Goal: Transaction & Acquisition: Purchase product/service

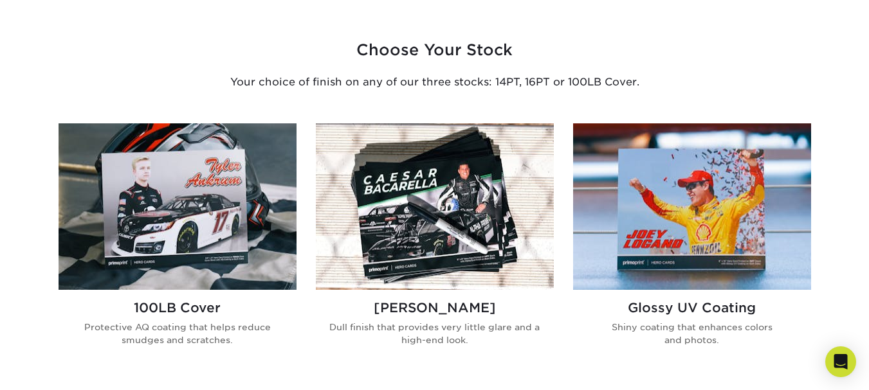
scroll to position [772, 0]
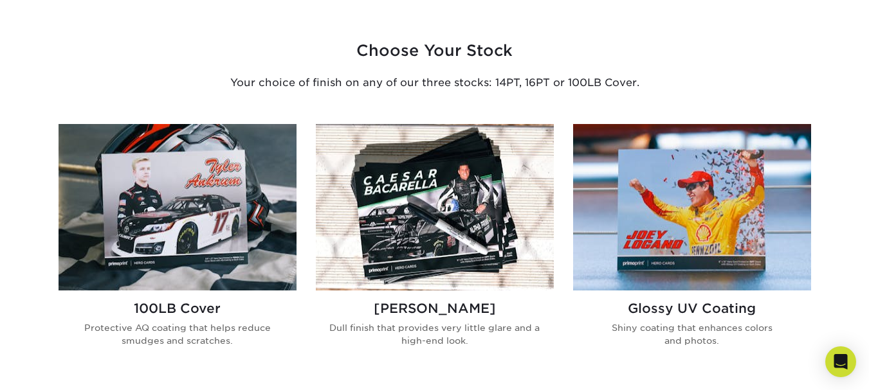
click at [239, 209] on img at bounding box center [178, 207] width 238 height 167
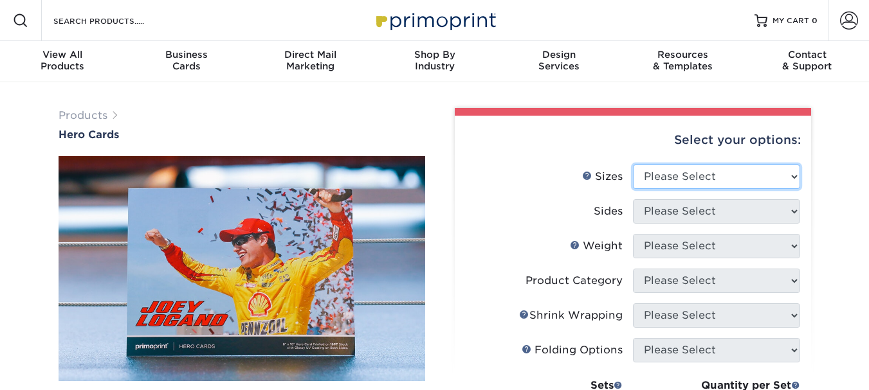
click at [731, 174] on select "Please Select 1.5" x 7" 4" x 6" 5" x 7" 6" x 8" 6" x 8.5" 6" x 9" 7" x 8.5" 7.5…" at bounding box center [716, 177] width 167 height 24
select select "5.00x7.00"
click at [633, 165] on select "Please Select 1.5" x 7" 4" x 6" 5" x 7" 6" x 8" 6" x 8.5" 6" x 9" 7" x 8.5" 7.5…" at bounding box center [716, 177] width 167 height 24
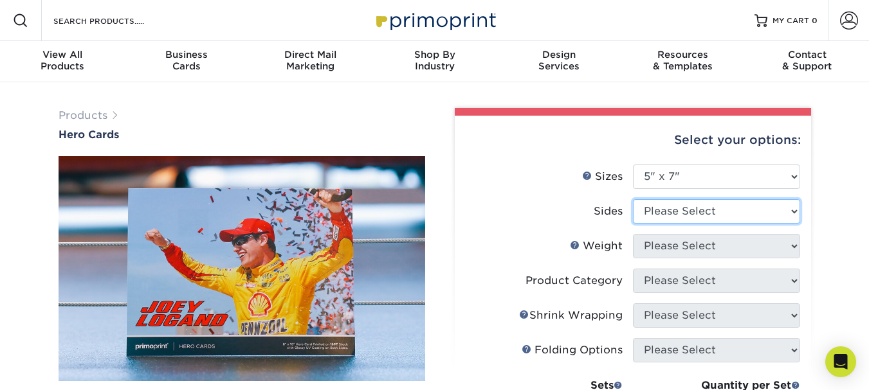
click at [740, 212] on select "Please Select Print Both Sides Print Front Only" at bounding box center [716, 211] width 167 height 24
select select "13abbda7-1d64-4f25-8bb2-c179b224825d"
click at [633, 199] on select "Please Select Print Both Sides Print Front Only" at bounding box center [716, 211] width 167 height 24
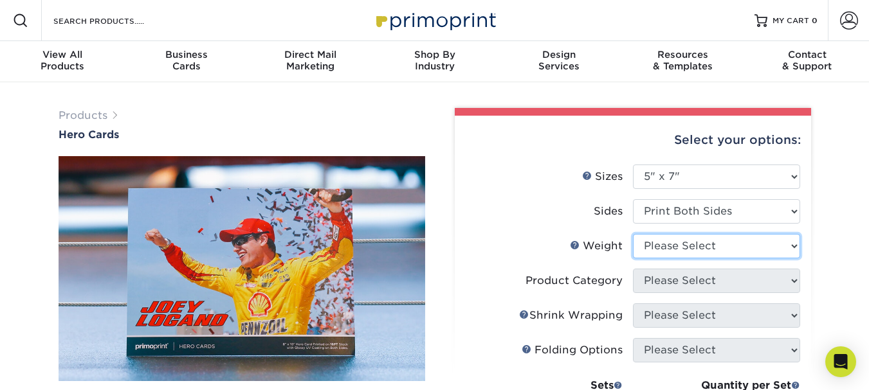
click at [712, 235] on select "Please Select 14PT 16PT 100LB" at bounding box center [716, 246] width 167 height 24
select select "14PT"
click at [633, 234] on select "Please Select 14PT 16PT 100LB" at bounding box center [716, 246] width 167 height 24
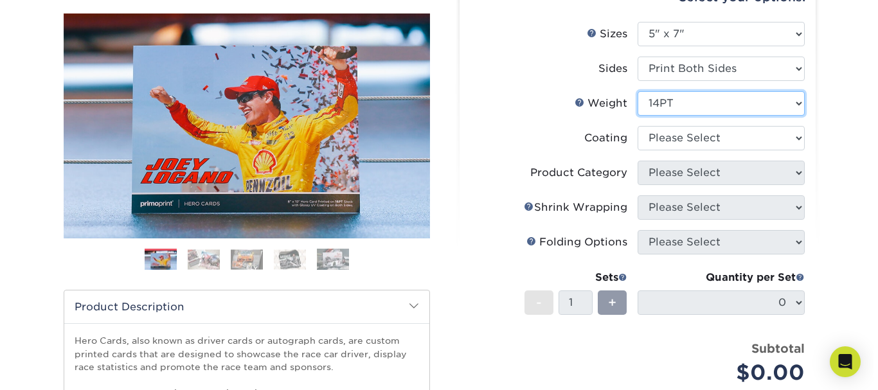
scroll to position [129, 0]
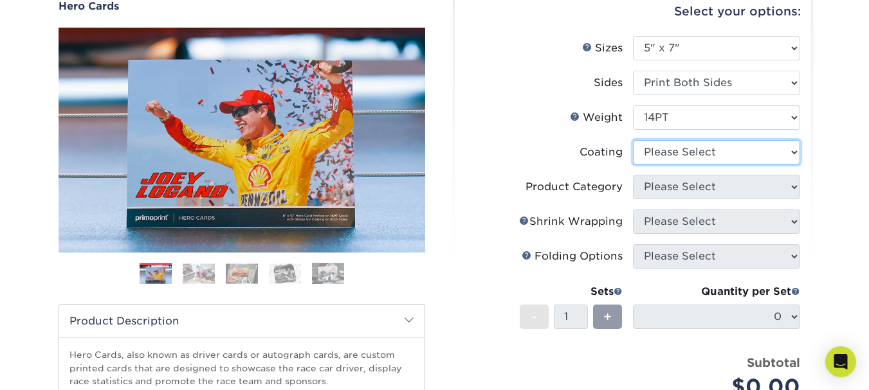
click at [713, 150] on select at bounding box center [716, 152] width 167 height 24
select select "3e7618de-abca-4bda-9f97-8b9129e913d8"
click at [633, 140] on select at bounding box center [716, 152] width 167 height 24
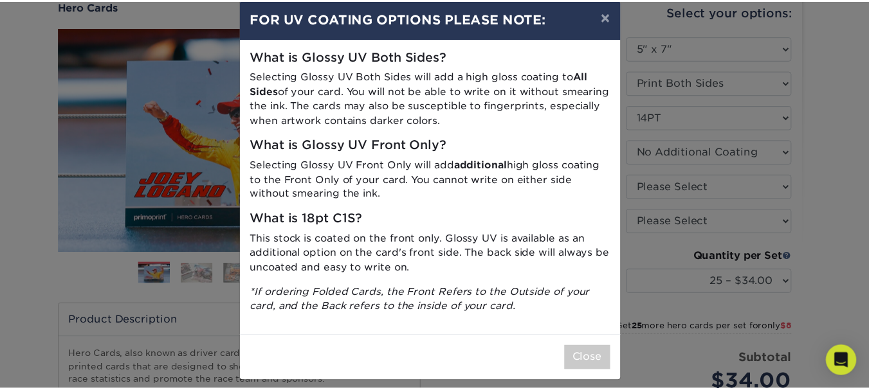
scroll to position [30, 0]
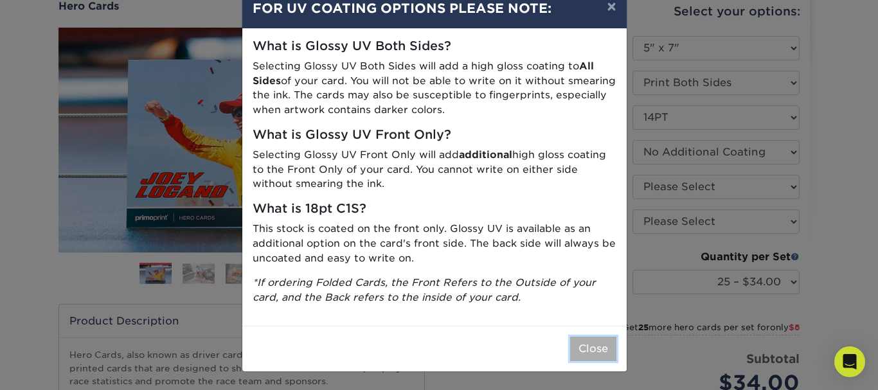
click at [573, 344] on button "Close" at bounding box center [593, 349] width 46 height 24
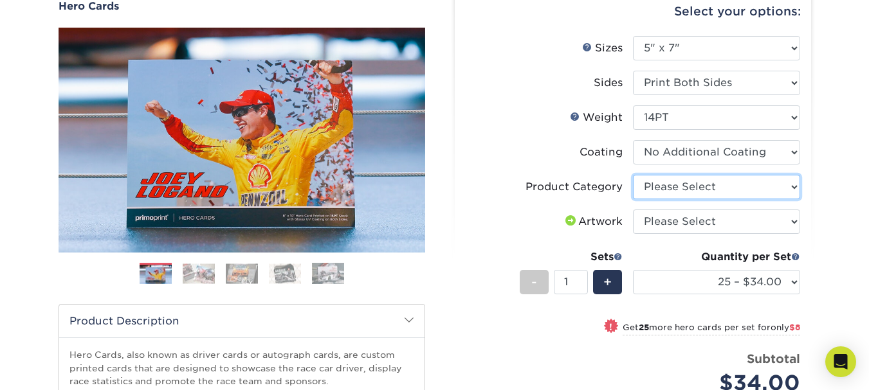
click at [689, 185] on select "Please Select Postcards" at bounding box center [716, 187] width 167 height 24
select select "9b7272e0-d6c8-4c3c-8e97-d3a1bcdab858"
click at [633, 175] on select "Please Select Postcards" at bounding box center [716, 187] width 167 height 24
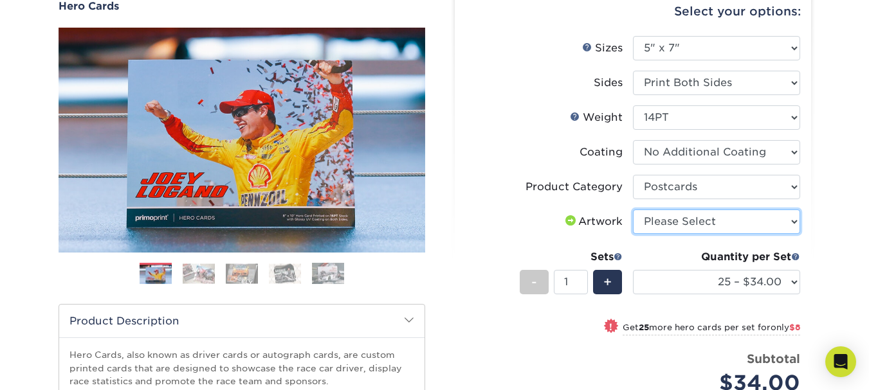
click at [674, 223] on select "Please Select I will upload files I need a design - $150" at bounding box center [716, 222] width 167 height 24
select select "upload"
click at [633, 210] on select "Please Select I will upload files I need a design - $150" at bounding box center [716, 222] width 167 height 24
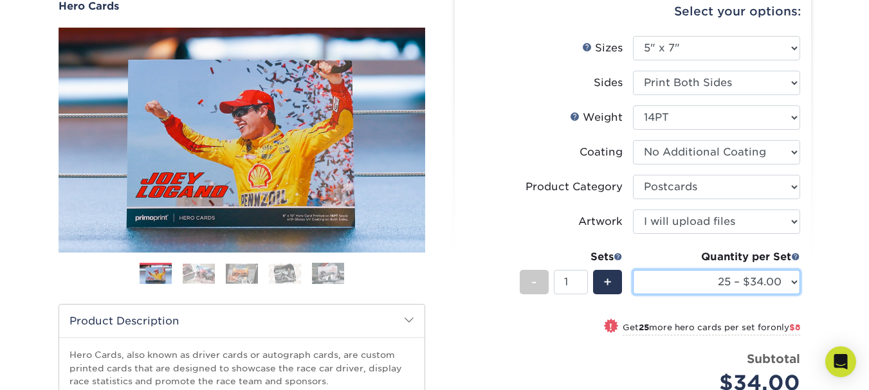
click at [775, 289] on select "25 – $34.00 50 – $42.00 75 – $52.00 100 – $56.00 250 – $101.00 500 – $150.00" at bounding box center [716, 282] width 167 height 24
click at [780, 274] on select "25 – $34.00 50 – $42.00 75 – $52.00 100 – $56.00 250 – $101.00 500 – $150.00" at bounding box center [716, 282] width 167 height 24
click at [601, 287] on div "+" at bounding box center [607, 282] width 29 height 24
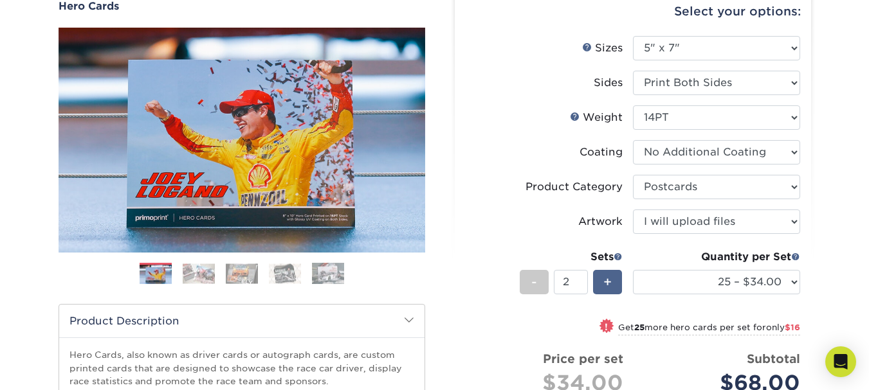
click at [602, 287] on div "+" at bounding box center [607, 282] width 29 height 24
type input "4"
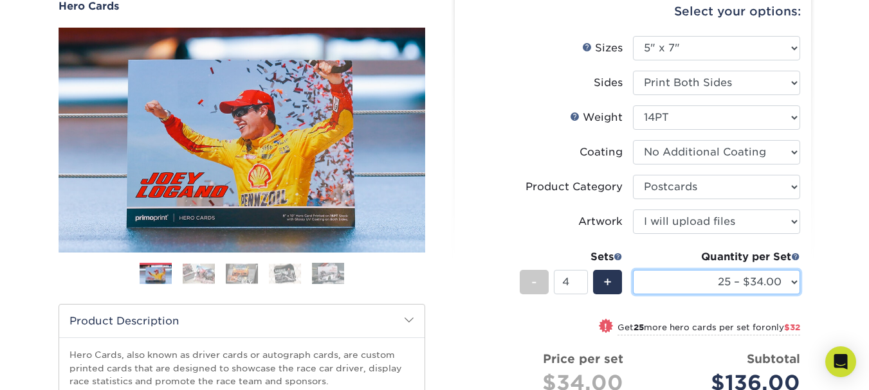
click at [720, 288] on select "25 – $34.00 50 – $42.00 75 – $52.00 100 – $56.00 250 – $101.00 500 – $150.00" at bounding box center [716, 282] width 167 height 24
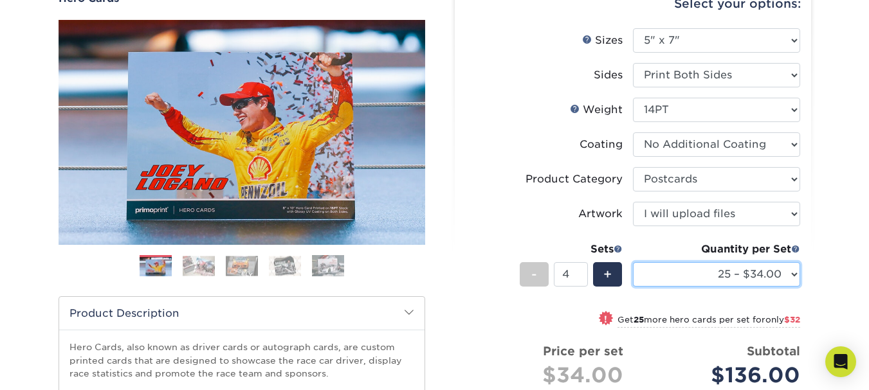
scroll to position [129, 0]
